Goal: Transaction & Acquisition: Purchase product/service

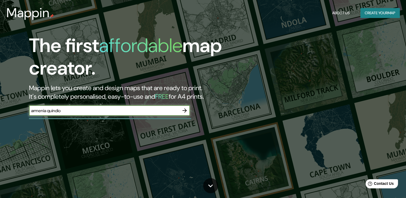
type input "armenia quindio"
click at [186, 111] on icon "button" at bounding box center [184, 110] width 4 height 4
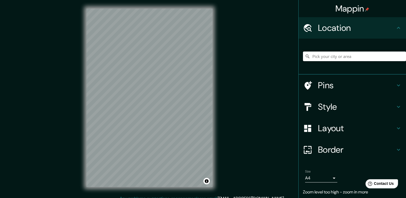
click at [334, 53] on input "Pick your city or area" at bounding box center [354, 57] width 103 height 10
click at [334, 54] on input "Pick your city or area" at bounding box center [354, 57] width 103 height 10
click at [396, 87] on icon at bounding box center [398, 85] width 6 height 6
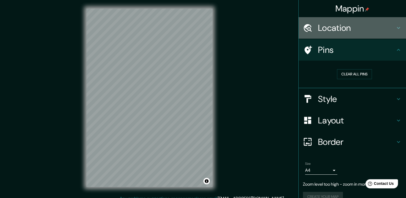
click at [376, 31] on h4 "Location" at bounding box center [356, 28] width 77 height 11
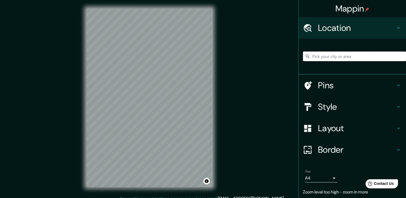
click at [327, 56] on input "Pick your city or area" at bounding box center [354, 57] width 103 height 10
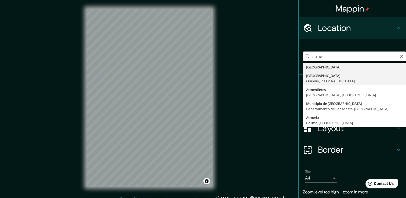
type input "[GEOGRAPHIC_DATA], [GEOGRAPHIC_DATA], [GEOGRAPHIC_DATA]"
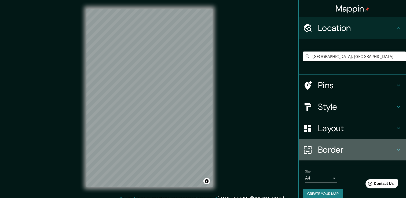
click at [369, 155] on div "Border" at bounding box center [352, 149] width 107 height 21
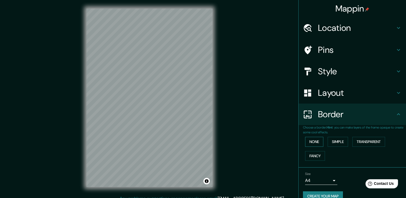
click at [310, 143] on button "None" at bounding box center [314, 142] width 18 height 10
click at [312, 155] on button "Fancy" at bounding box center [315, 156] width 20 height 10
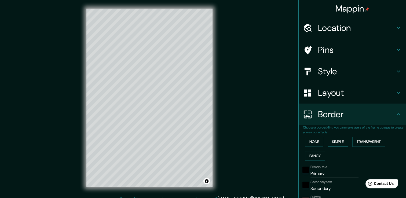
click at [334, 140] on button "Simple" at bounding box center [338, 142] width 20 height 10
click at [361, 140] on button "Transparent" at bounding box center [368, 142] width 33 height 10
click at [317, 140] on button "None" at bounding box center [314, 142] width 18 height 10
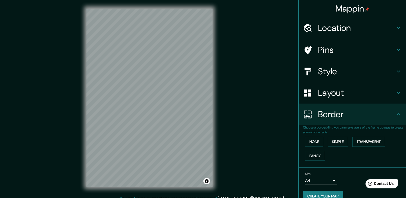
click at [343, 66] on h4 "Style" at bounding box center [356, 71] width 77 height 11
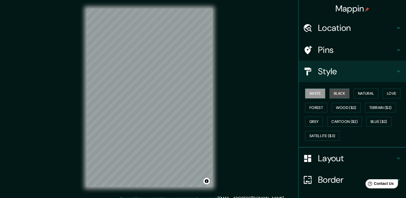
click at [339, 94] on button "Black" at bounding box center [340, 94] width 20 height 10
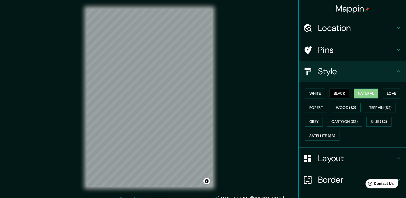
click at [375, 92] on button "Natural" at bounding box center [366, 94] width 25 height 10
click at [383, 92] on button "Love" at bounding box center [392, 94] width 18 height 10
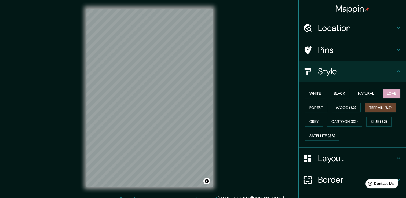
click at [378, 107] on button "Terrain ($2)" at bounding box center [380, 108] width 31 height 10
click at [315, 108] on button "Forest" at bounding box center [316, 108] width 22 height 10
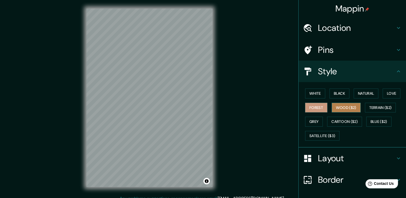
click at [340, 106] on button "Wood ($2)" at bounding box center [346, 108] width 29 height 10
click at [305, 119] on button "Grey" at bounding box center [314, 122] width 18 height 10
click at [333, 109] on button "Wood ($2)" at bounding box center [346, 108] width 29 height 10
